Goal: Task Accomplishment & Management: Manage account settings

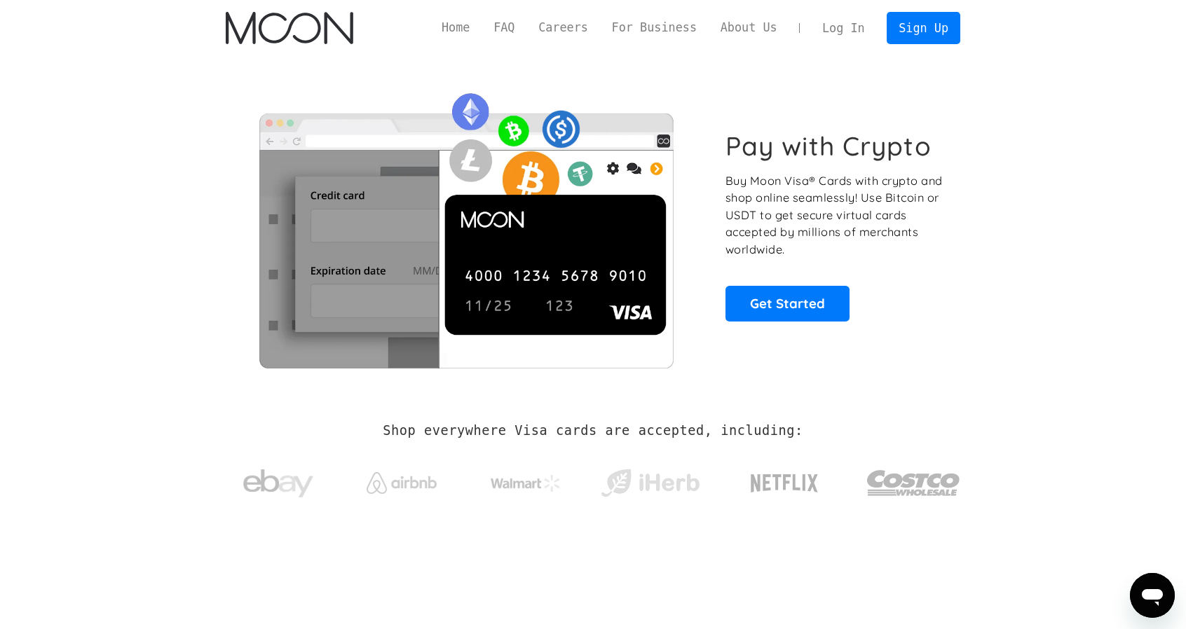
click at [836, 27] on link "Log In" at bounding box center [843, 28] width 66 height 31
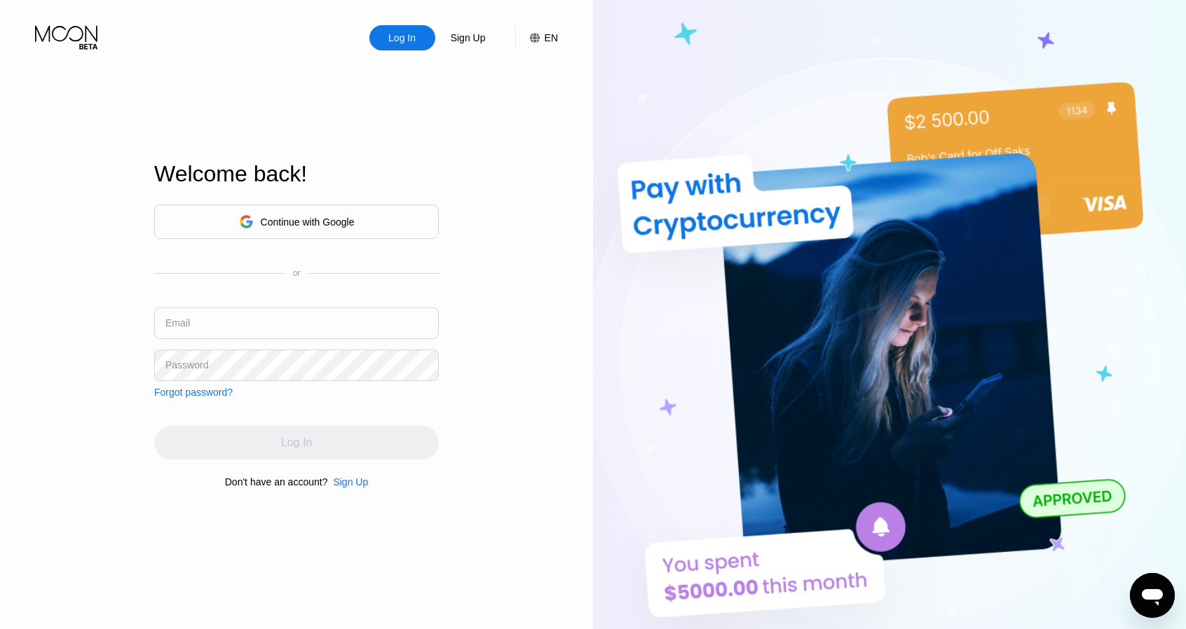
type input "[EMAIL_ADDRESS][DOMAIN_NAME]"
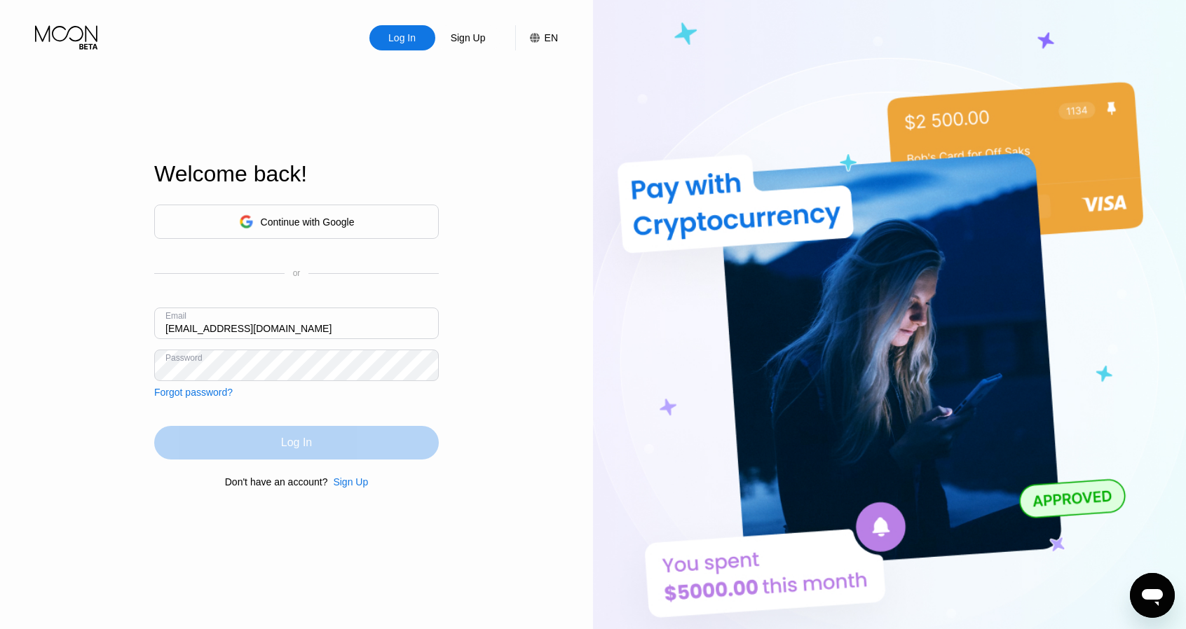
click at [299, 441] on div "Log In" at bounding box center [296, 443] width 31 height 14
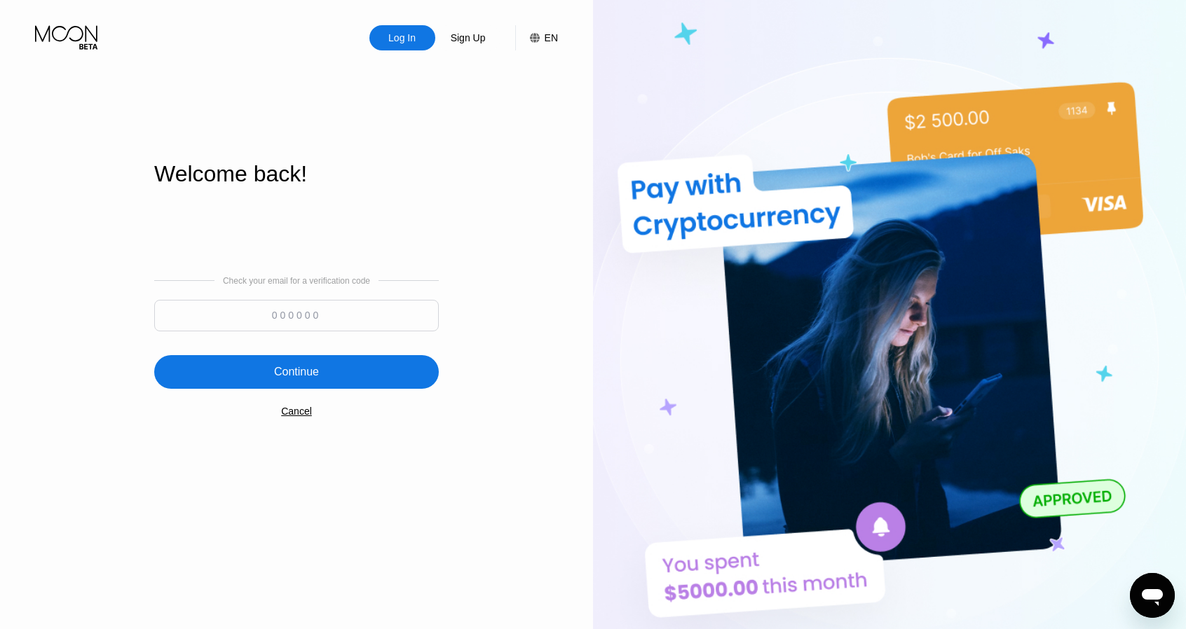
click at [414, 319] on input at bounding box center [296, 316] width 285 height 32
type input "697469"
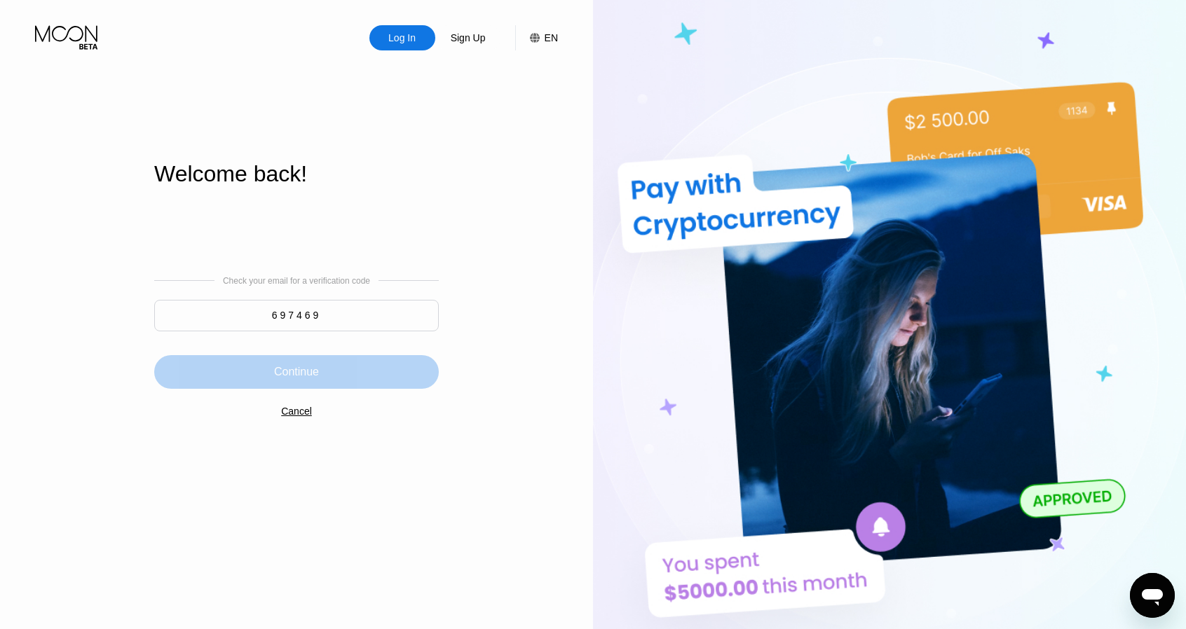
click at [338, 364] on div "Continue" at bounding box center [296, 372] width 285 height 34
